Goal: Subscribe to service/newsletter

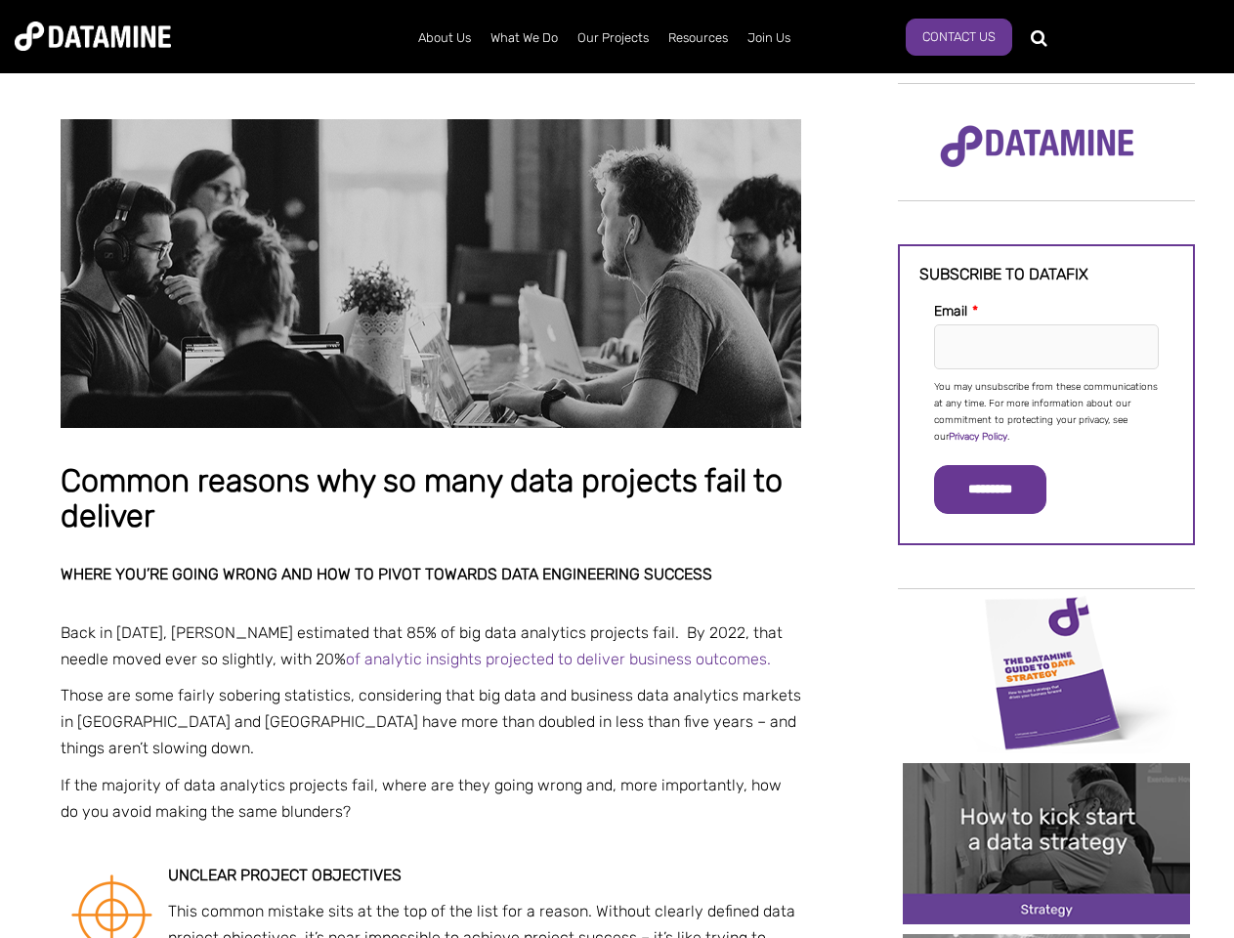
click at [1047, 411] on p "You may unsubscribe from these communications at any time. For more information…" at bounding box center [1046, 412] width 225 height 66
click at [1002, 490] on input "*********" at bounding box center [990, 489] width 112 height 49
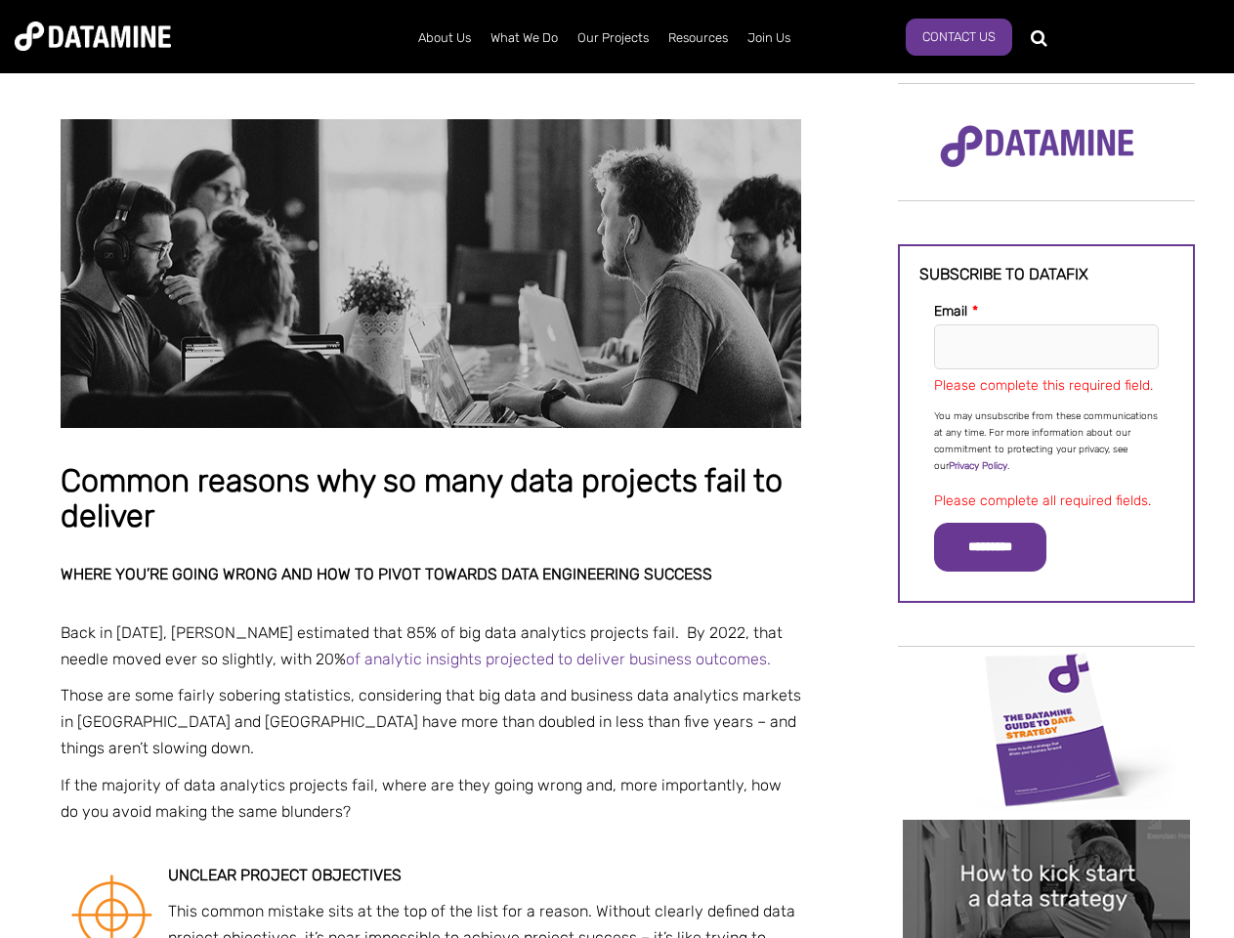
click at [1047, 671] on img "Image grid with {{ image_count }} images." at bounding box center [1046, 729] width 287 height 161
click at [1047, 671] on div "✕" at bounding box center [617, 469] width 1234 height 938
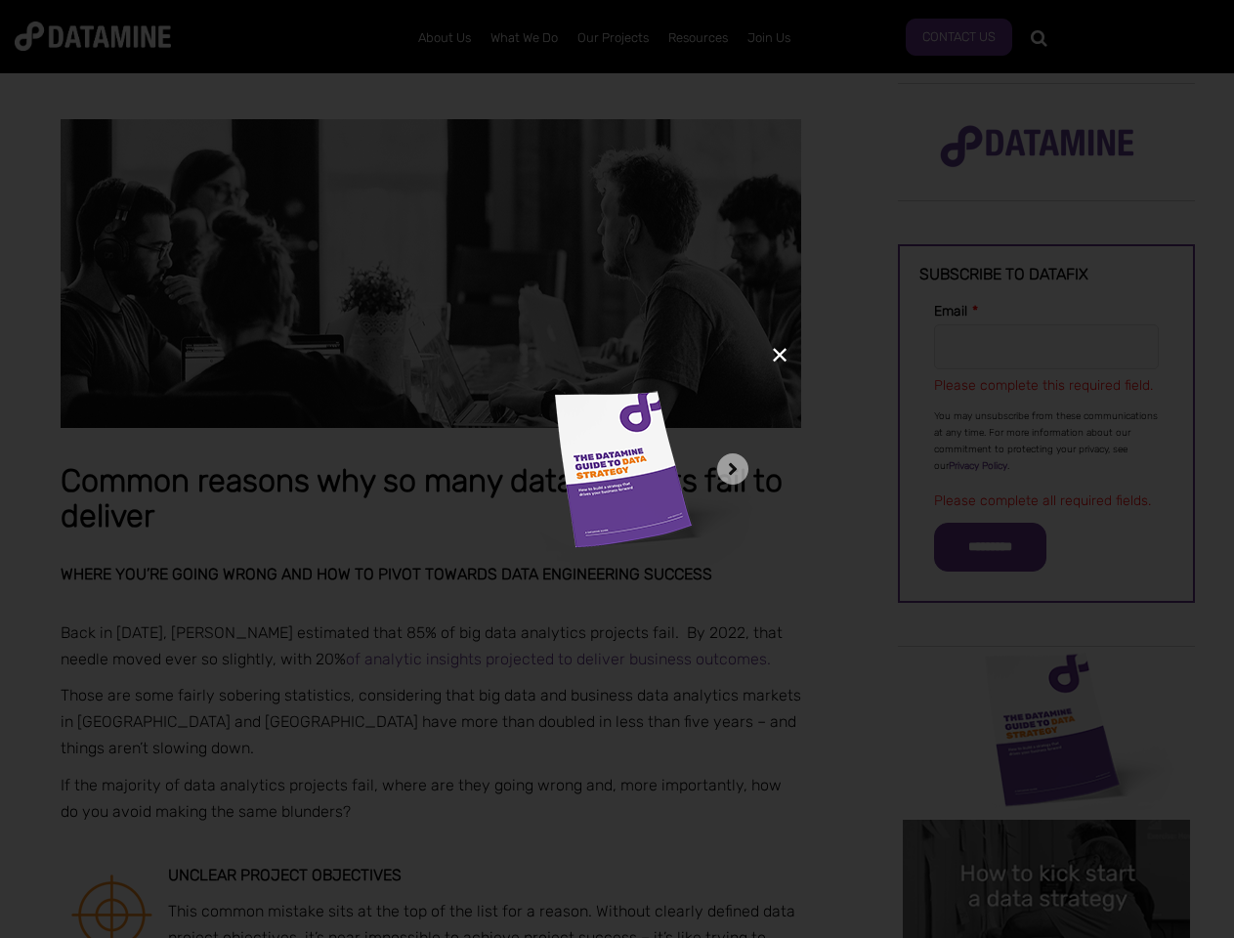
click at [1047, 843] on div "✕" at bounding box center [617, 469] width 1234 height 938
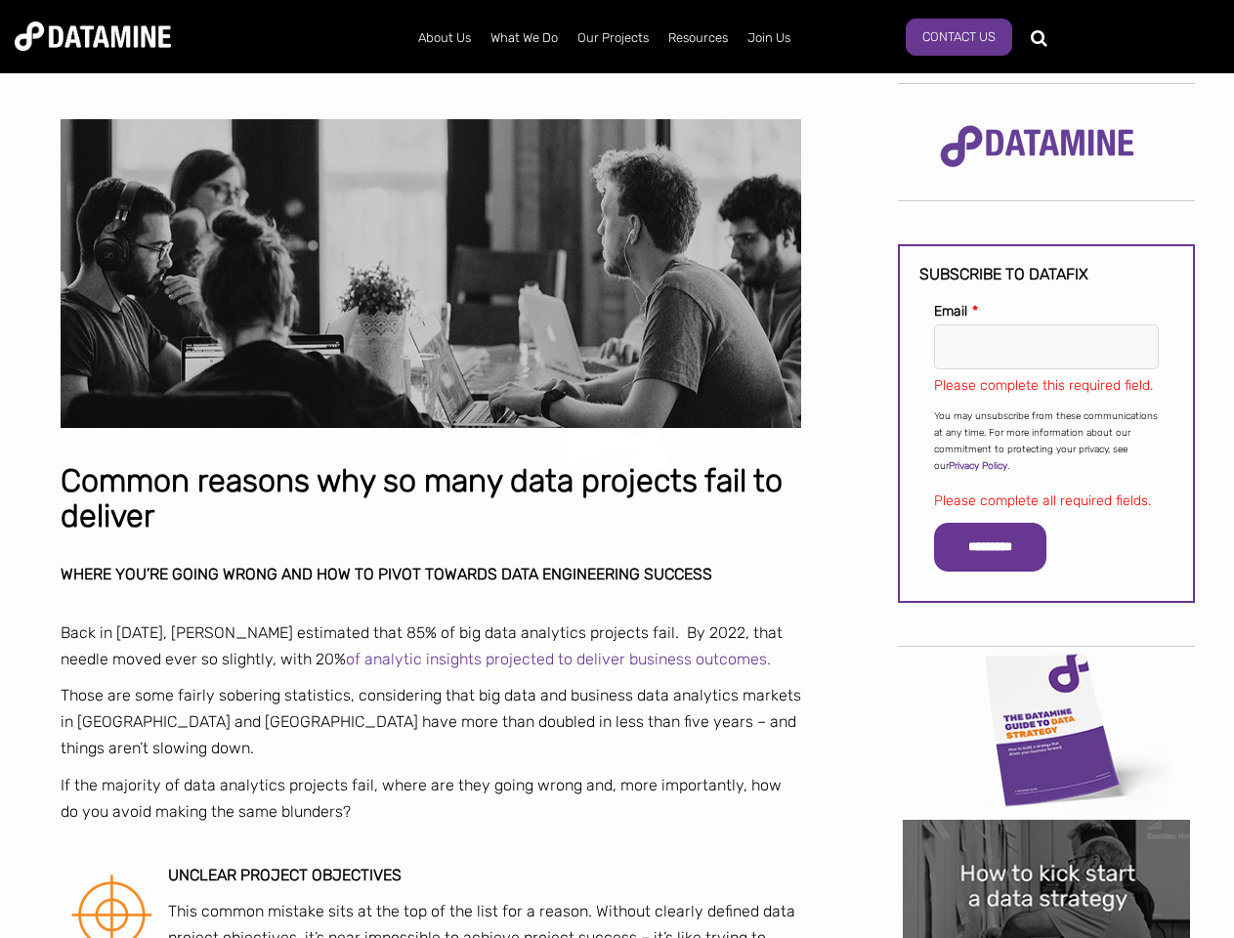
click at [1047, 843] on img "Image grid with {{ image_count }} images." at bounding box center [1046, 900] width 287 height 161
click at [1047, 936] on div "✕" at bounding box center [617, 469] width 1234 height 938
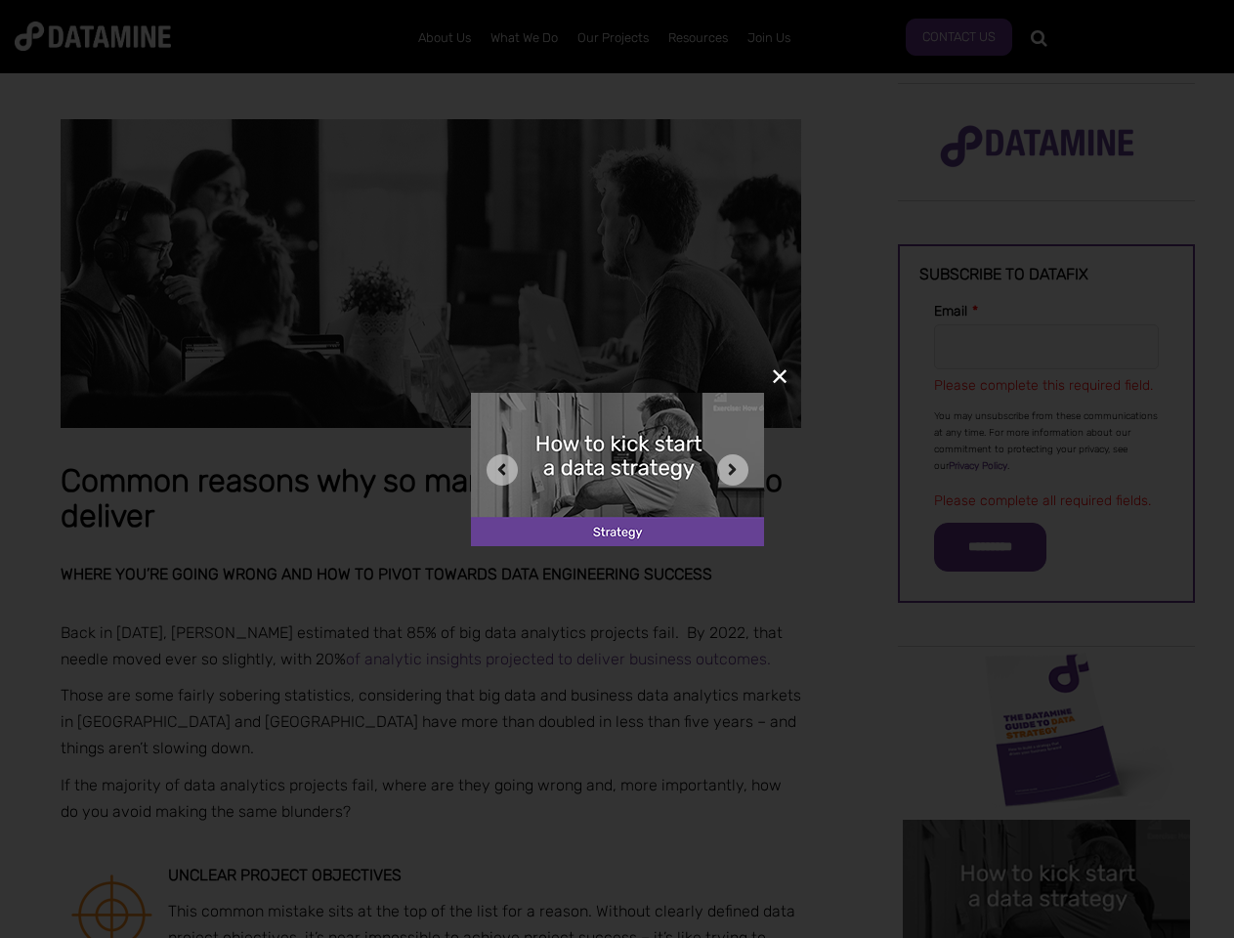
click at [1047, 936] on div "✕" at bounding box center [617, 469] width 1234 height 938
